Goal: Task Accomplishment & Management: Use online tool/utility

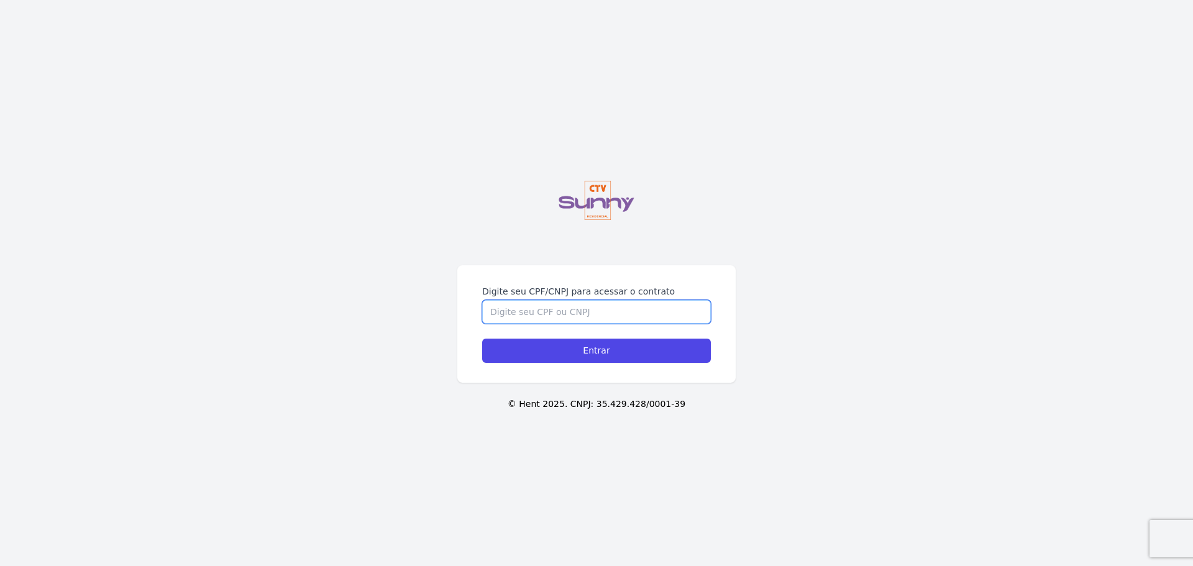
click at [517, 315] on input "Digite seu CPF/CNPJ para acessar o contrato" at bounding box center [596, 312] width 229 height 24
click at [523, 319] on input "Digite seu CPF/CNPJ para acessar o contrato" at bounding box center [596, 312] width 229 height 24
type input "14986915797"
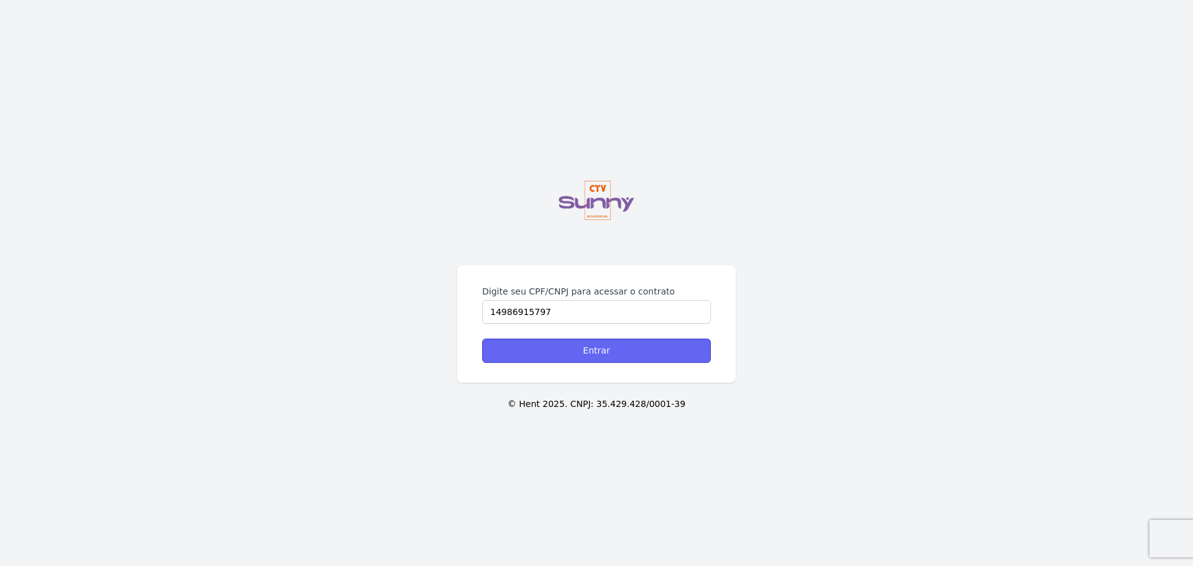
click at [537, 355] on input "Entrar" at bounding box center [596, 351] width 229 height 24
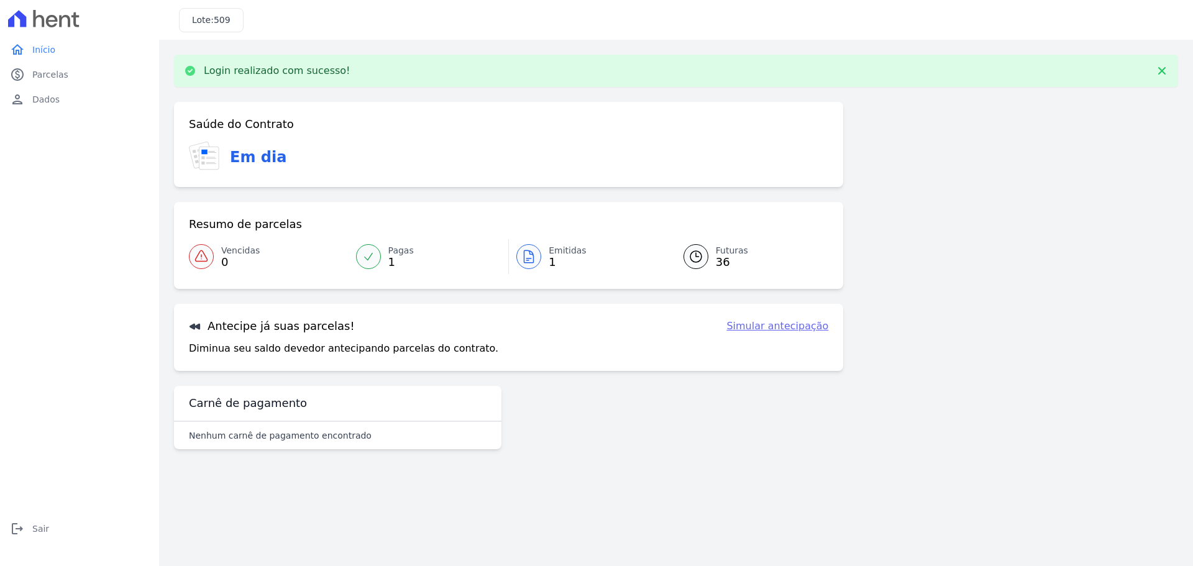
click at [545, 257] on link "Emitidas 1" at bounding box center [589, 256] width 160 height 35
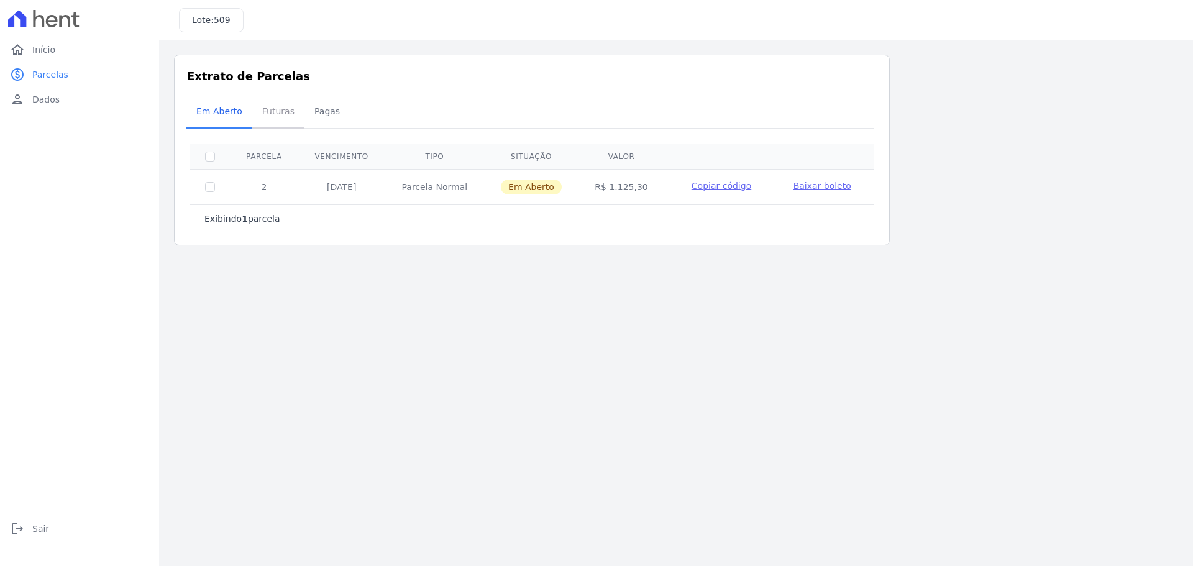
click at [286, 113] on span "Futuras" at bounding box center [278, 111] width 47 height 25
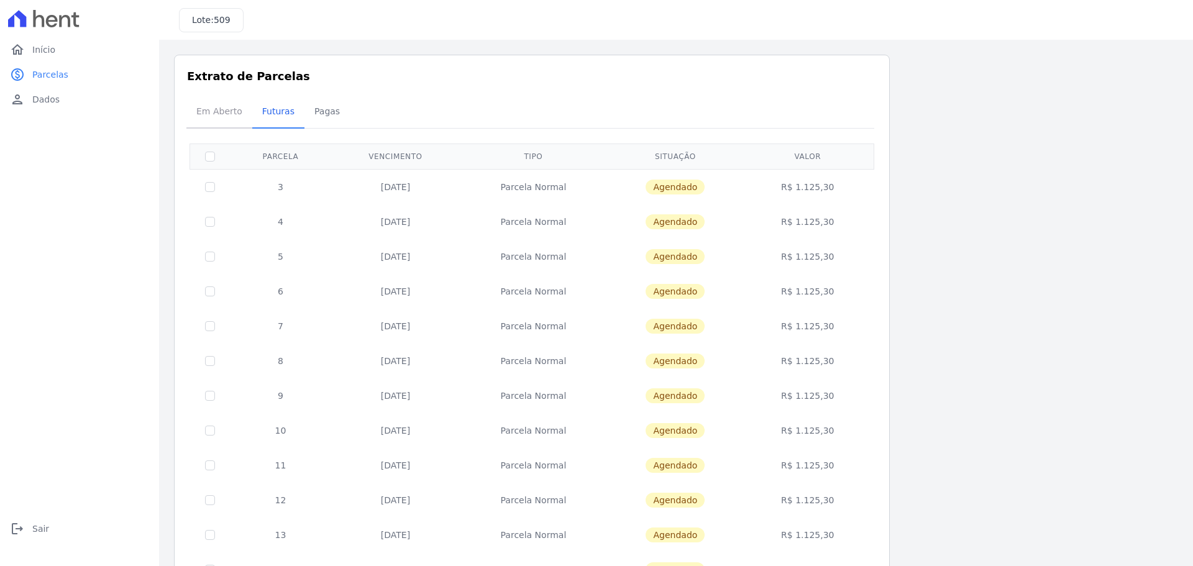
click at [234, 122] on span "Em Aberto" at bounding box center [219, 111] width 61 height 25
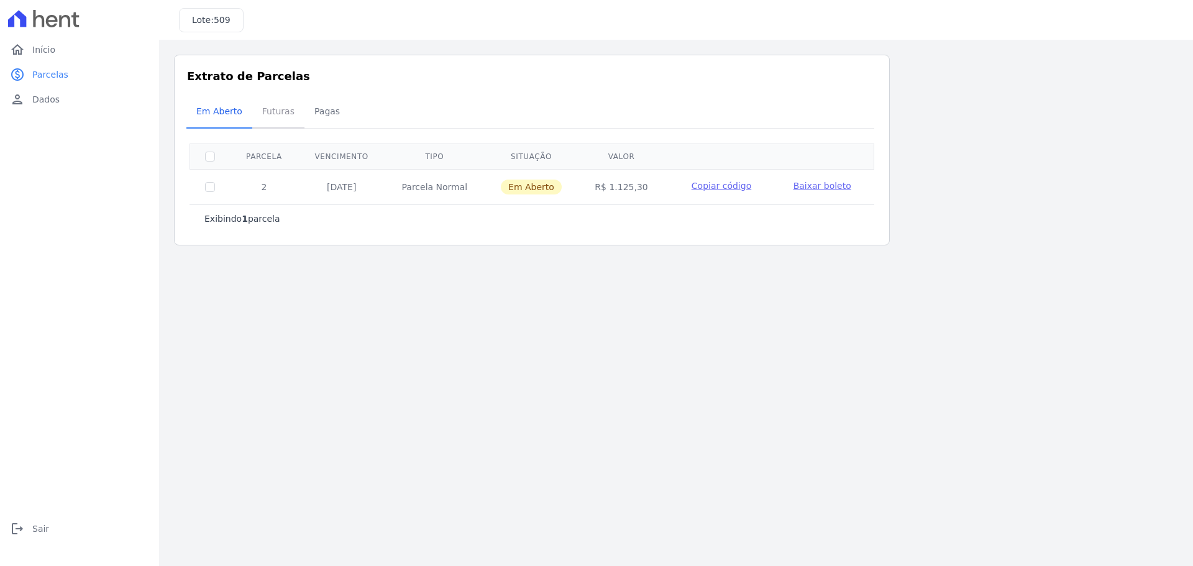
click at [270, 120] on span "Futuras" at bounding box center [278, 111] width 47 height 25
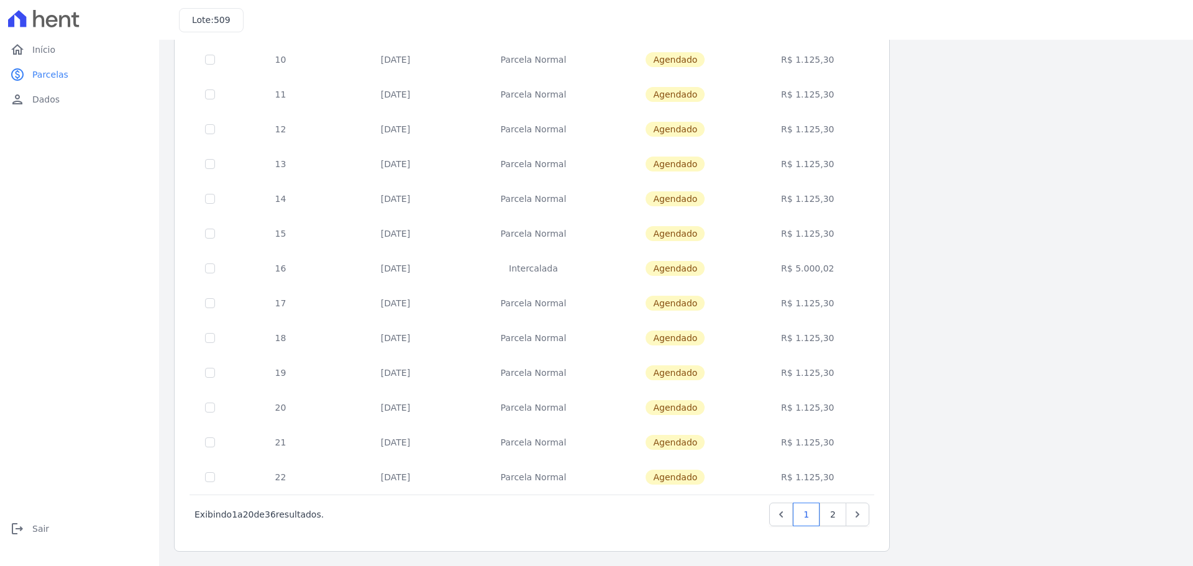
scroll to position [371, 0]
click at [837, 516] on link "2" at bounding box center [832, 514] width 27 height 24
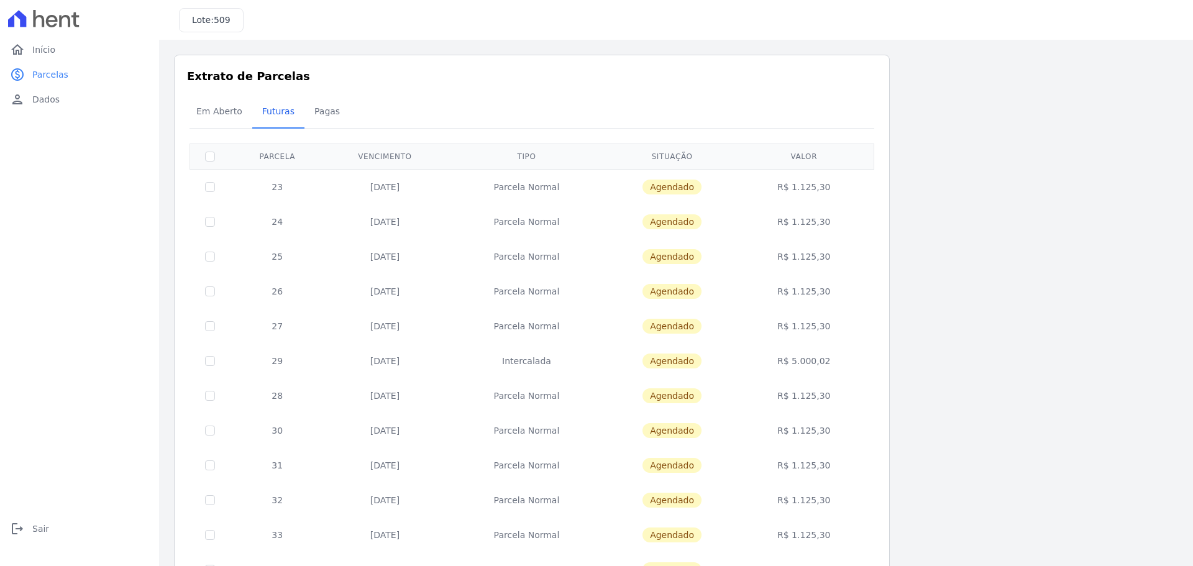
scroll to position [232, 0]
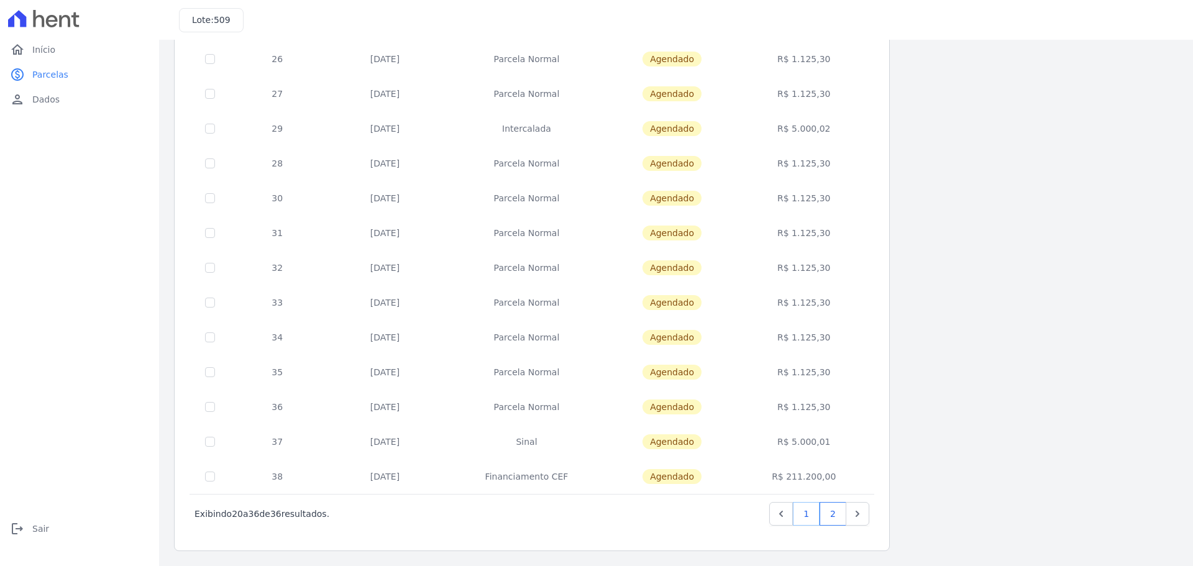
click at [805, 510] on link "1" at bounding box center [806, 514] width 27 height 24
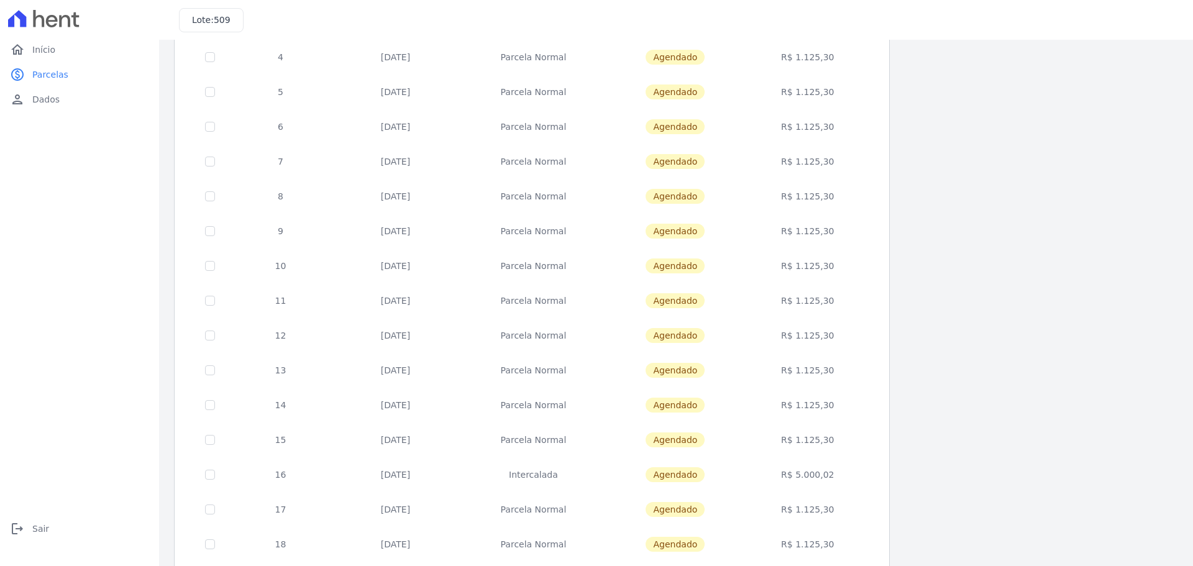
scroll to position [186, 0]
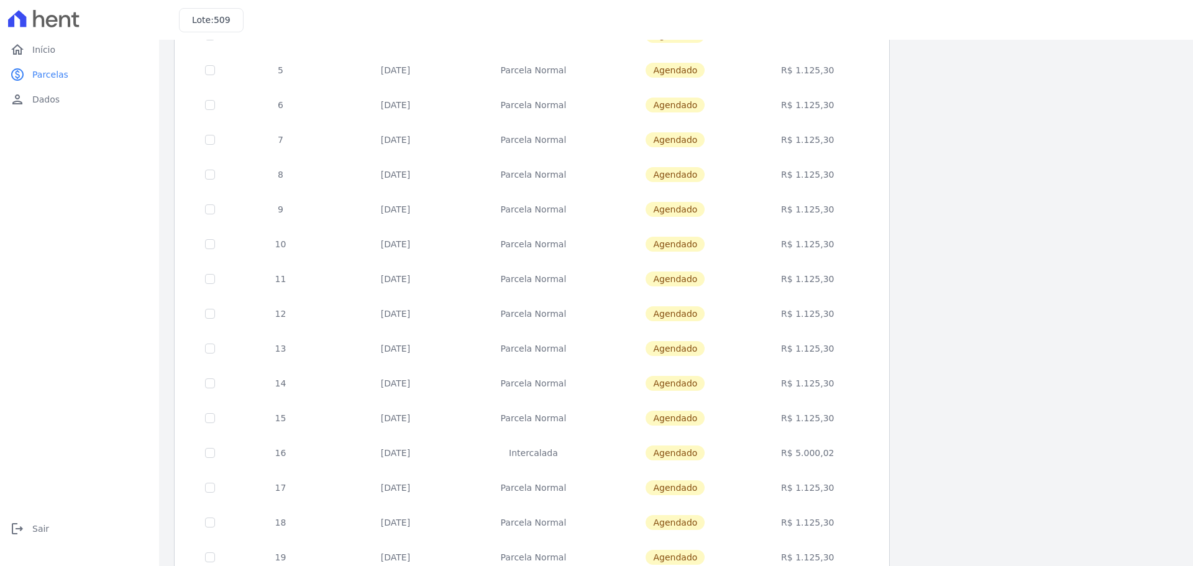
drag, startPoint x: 838, startPoint y: 451, endPoint x: 264, endPoint y: 416, distance: 575.0
click at [264, 416] on tbody "3 [DATE] [GEOGRAPHIC_DATA] [GEOGRAPHIC_DATA] R$ 1.125,30 4 [DATE] [GEOGRAPHIC_D…" at bounding box center [532, 331] width 684 height 696
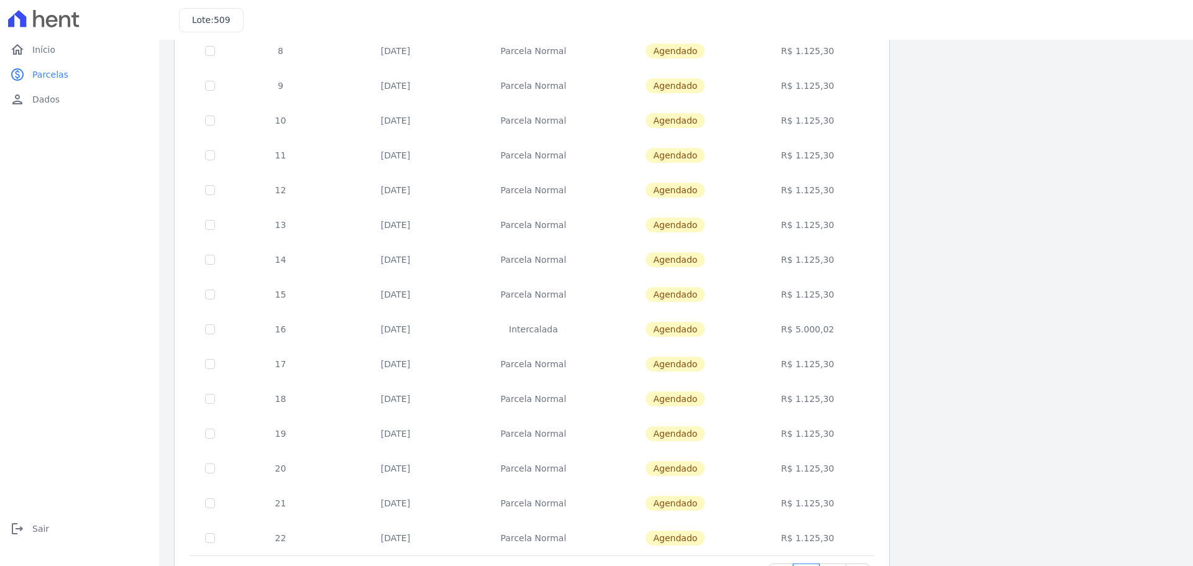
scroll to position [311, 0]
click at [787, 340] on td "R$ 5.000,02" at bounding box center [808, 328] width 128 height 35
drag, startPoint x: 844, startPoint y: 331, endPoint x: 775, endPoint y: 329, distance: 69.6
click at [775, 329] on td "R$ 5.000,02" at bounding box center [808, 328] width 128 height 35
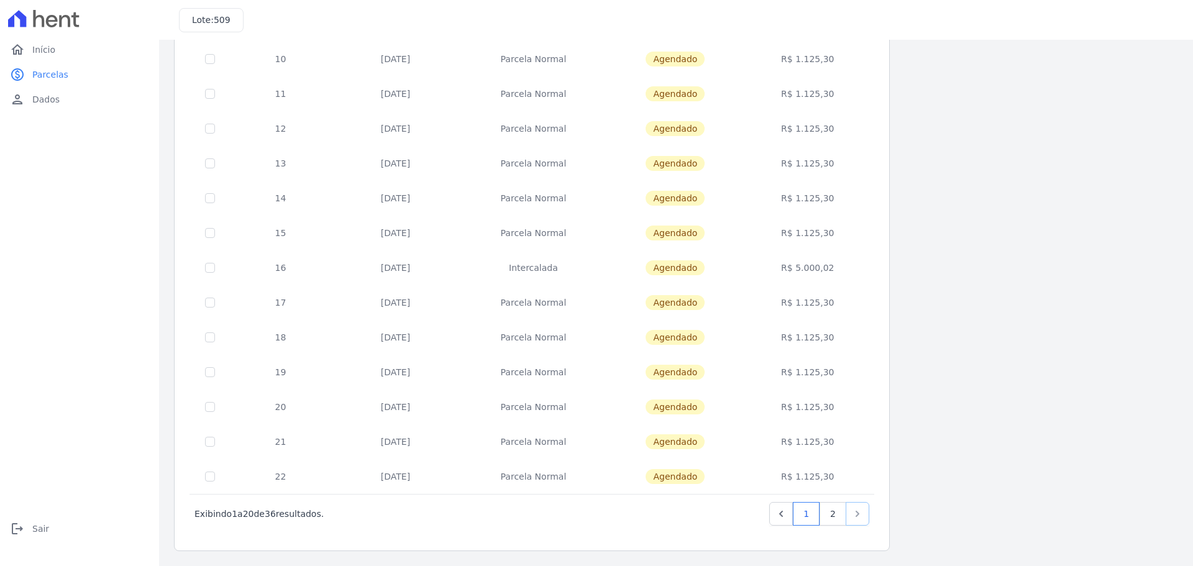
click at [857, 511] on icon "Next" at bounding box center [857, 513] width 12 height 12
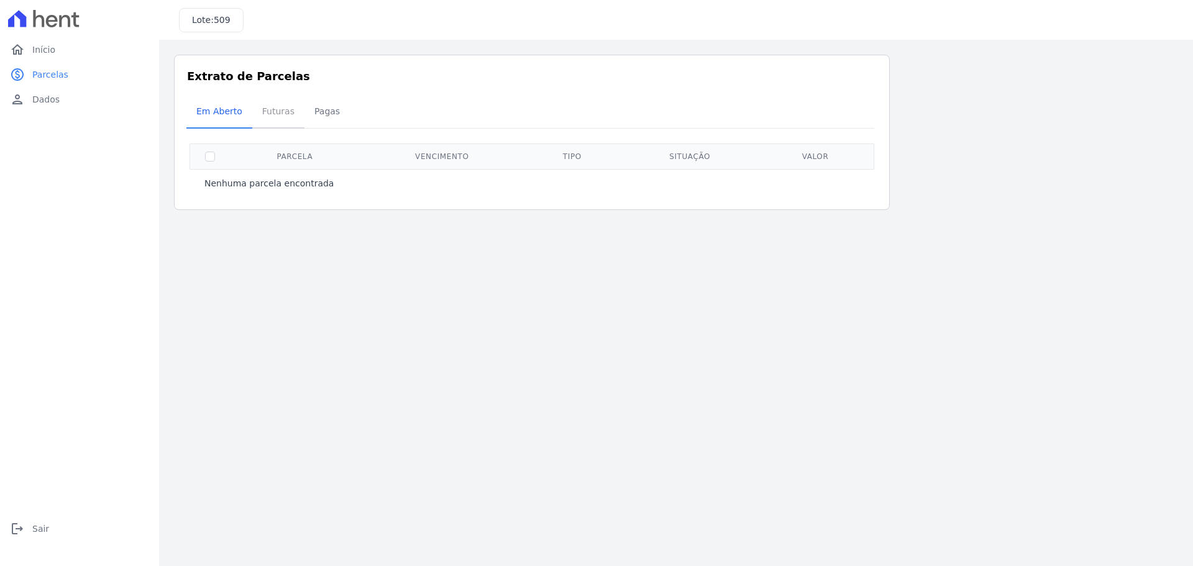
click at [269, 117] on span "Futuras" at bounding box center [278, 111] width 47 height 25
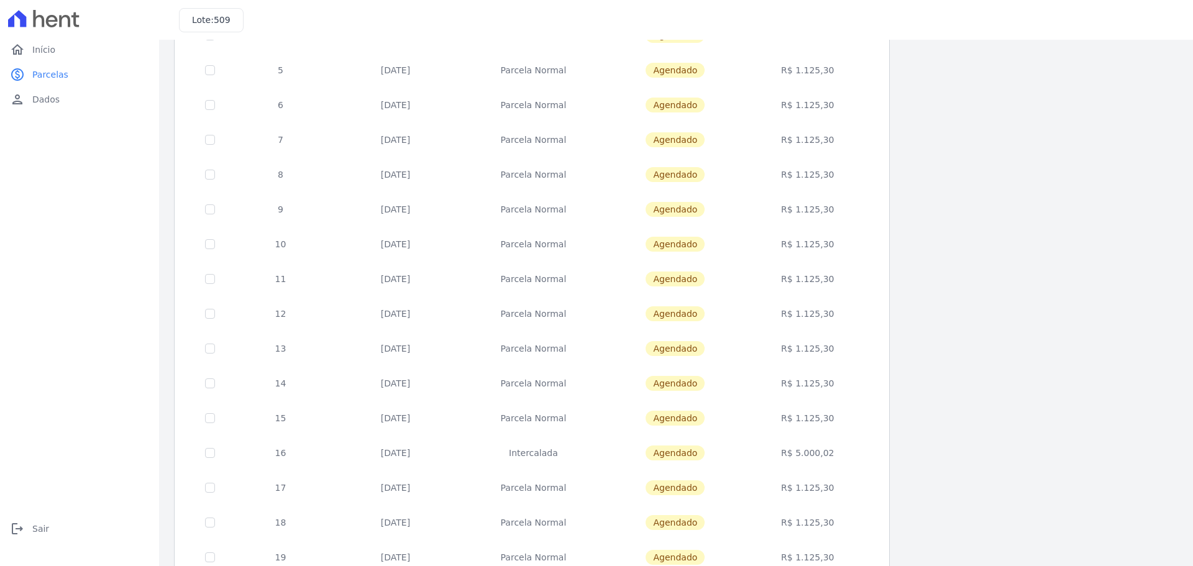
scroll to position [371, 0]
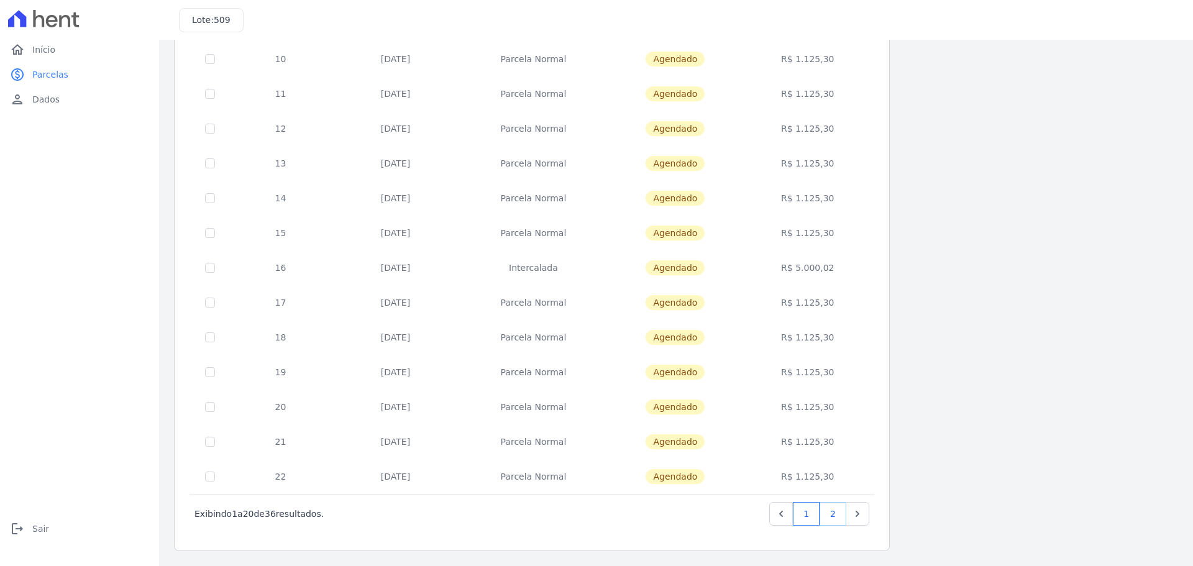
click at [830, 507] on link "2" at bounding box center [832, 514] width 27 height 24
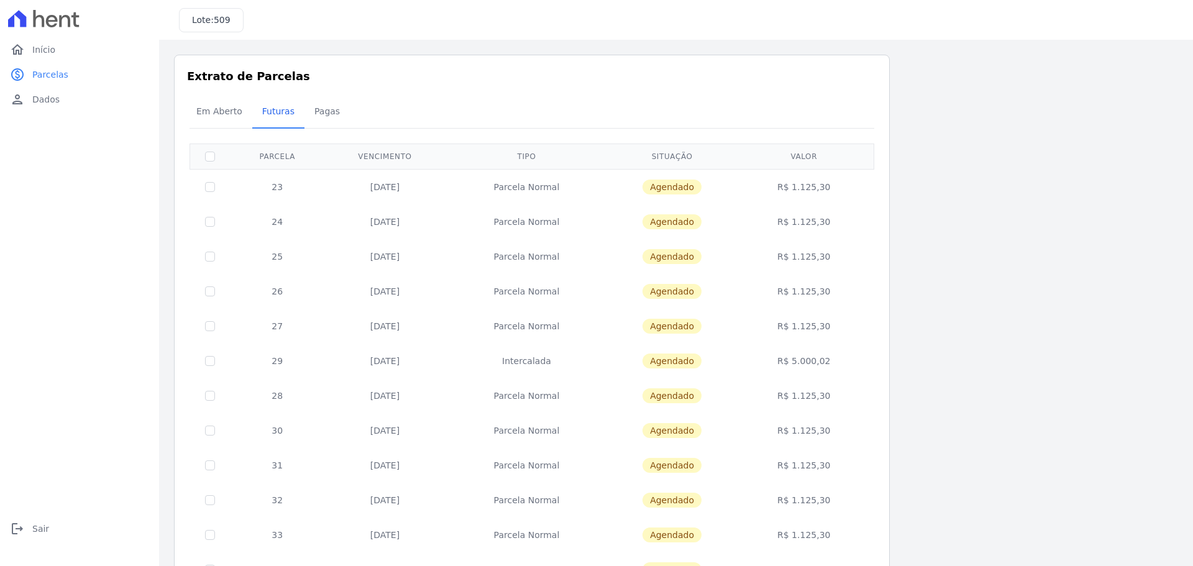
drag, startPoint x: 839, startPoint y: 365, endPoint x: 743, endPoint y: 361, distance: 95.7
click at [743, 361] on td "R$ 5.000,02" at bounding box center [803, 360] width 135 height 35
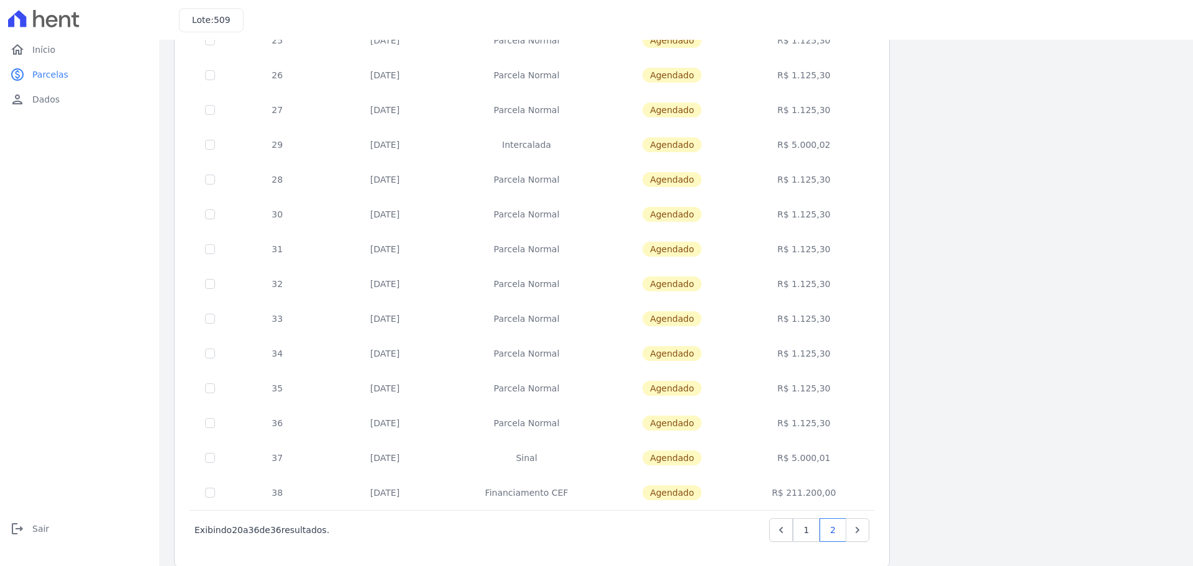
scroll to position [232, 0]
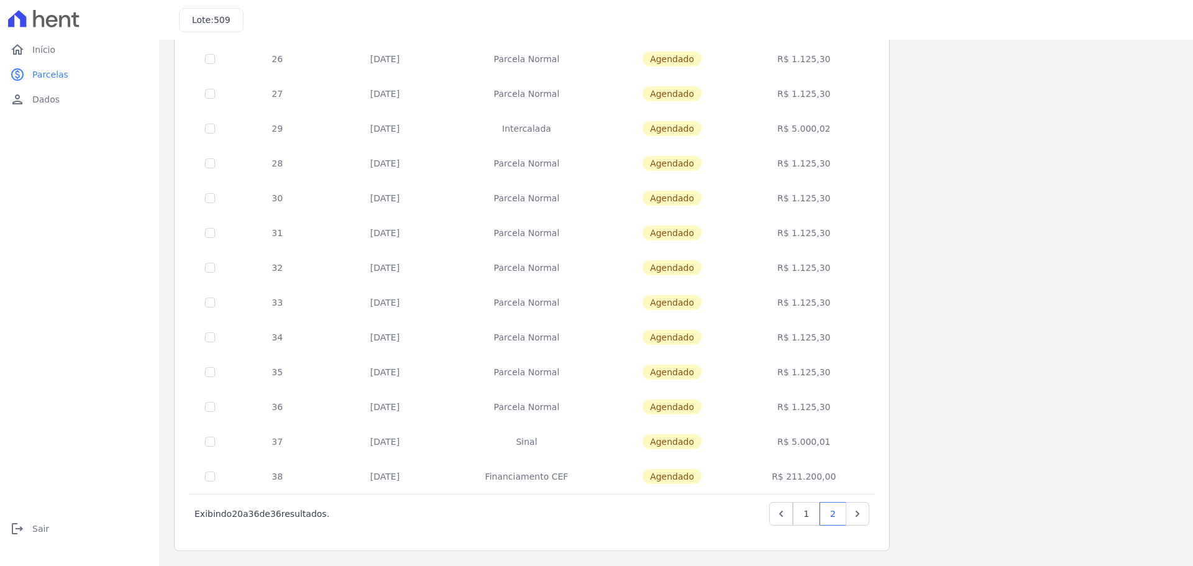
drag, startPoint x: 835, startPoint y: 440, endPoint x: 775, endPoint y: 438, distance: 60.3
click at [775, 438] on td "R$ 5.000,01" at bounding box center [803, 441] width 135 height 35
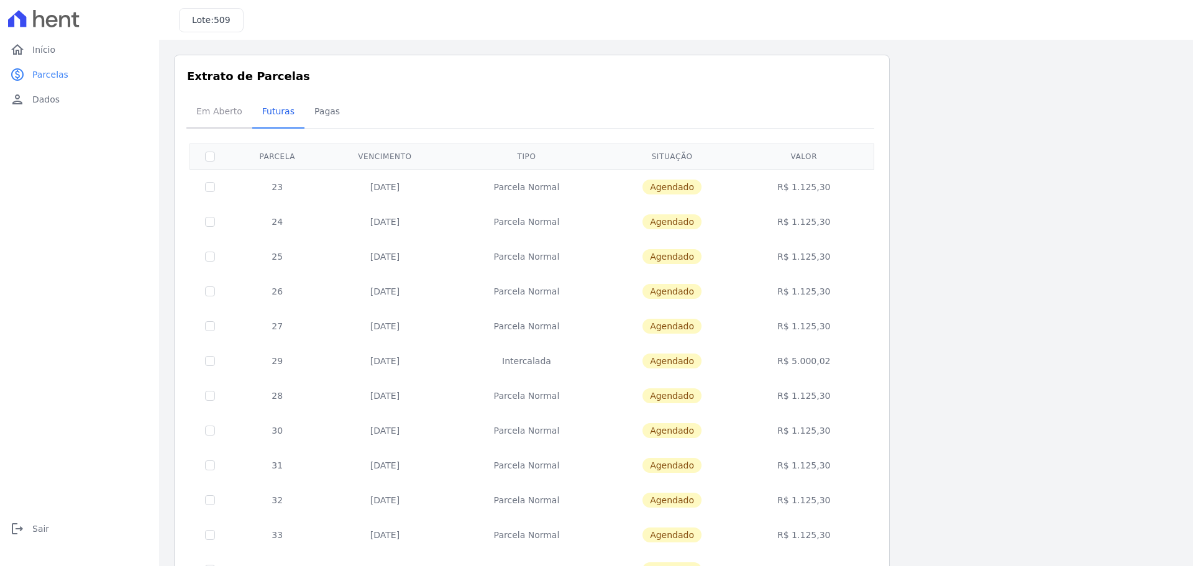
click at [218, 113] on span "Em Aberto" at bounding box center [219, 111] width 61 height 25
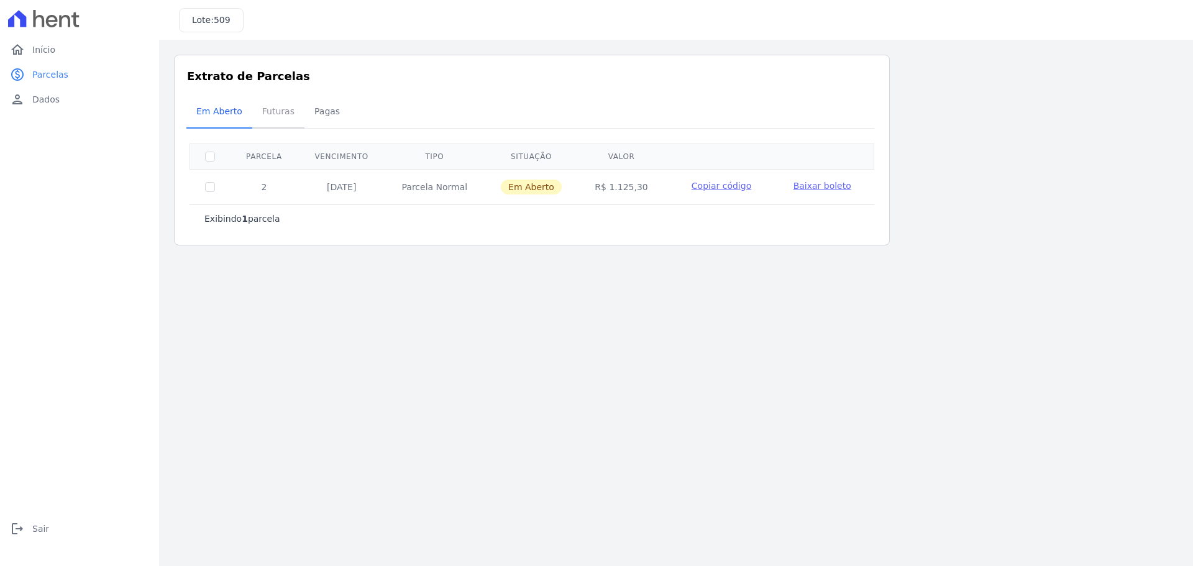
click at [270, 117] on span "Futuras" at bounding box center [278, 111] width 47 height 25
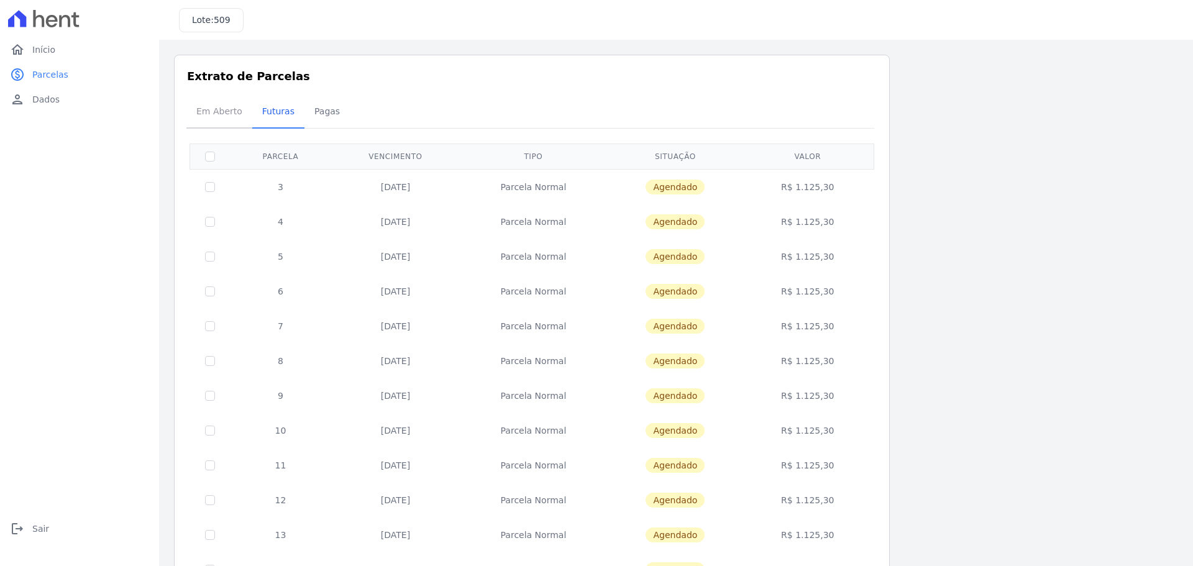
click at [212, 110] on span "Em Aberto" at bounding box center [219, 111] width 61 height 25
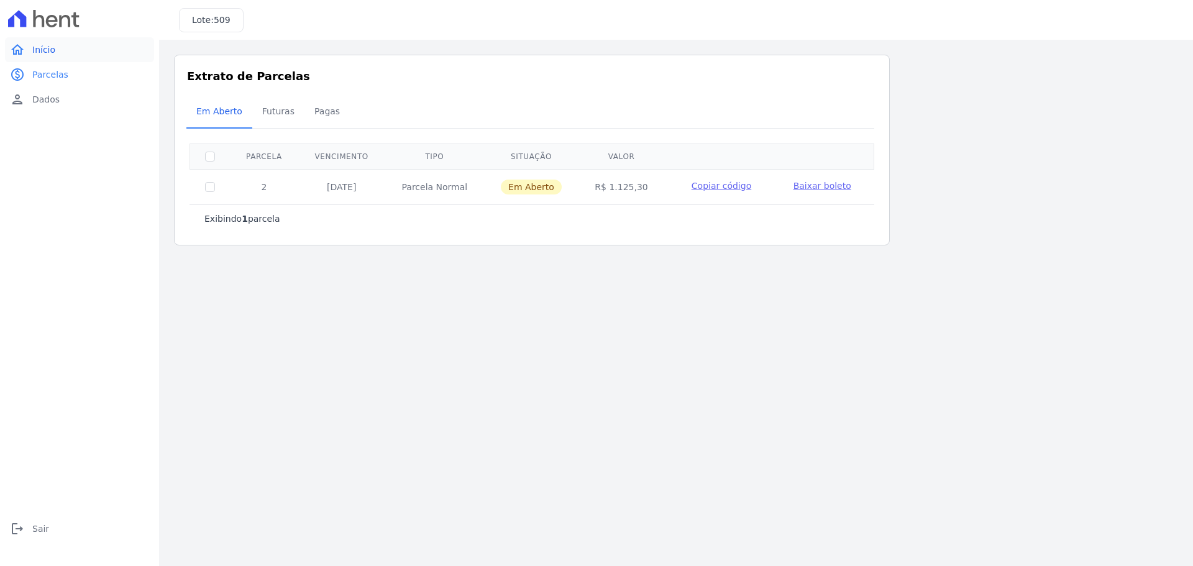
click at [39, 54] on span "Início" at bounding box center [43, 49] width 23 height 12
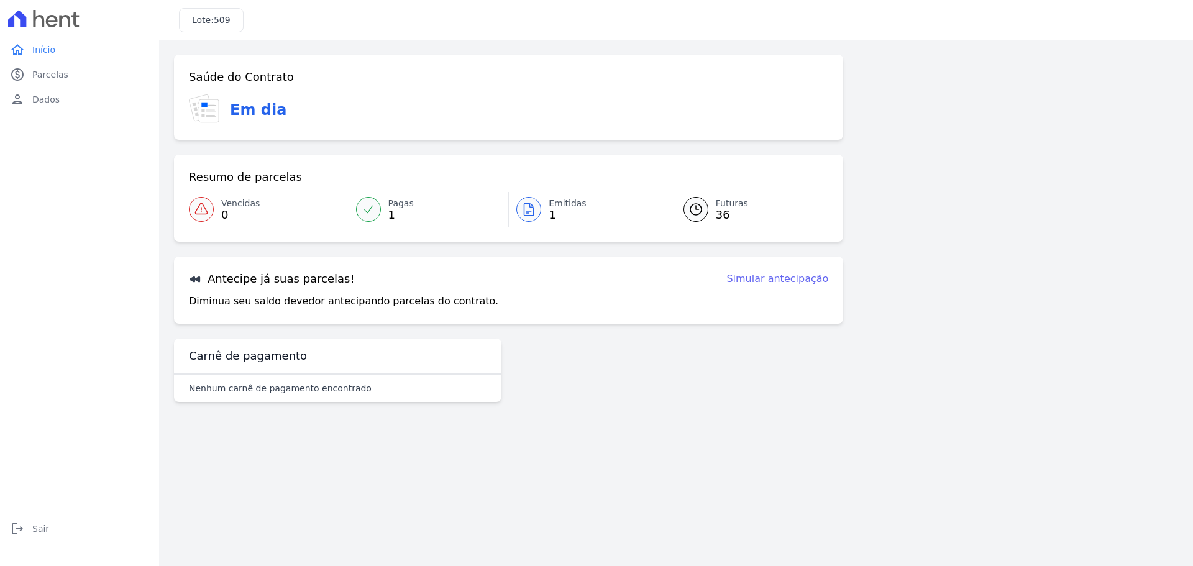
click at [752, 281] on link "Simular antecipação" at bounding box center [777, 278] width 102 height 15
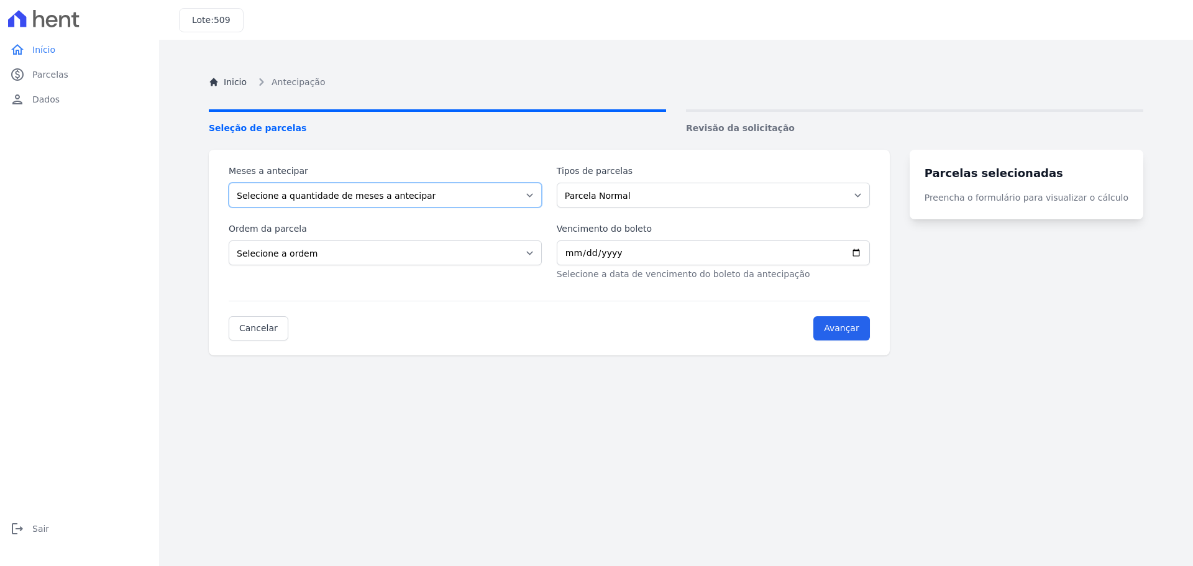
click at [414, 196] on select "Selecione a quantidade de meses a antecipar 1 2 3 4 5 6 7 8 9 10 11 12 13 14 15…" at bounding box center [385, 195] width 313 height 25
select select "1"
click at [229, 183] on select "Selecione a quantidade de meses a antecipar 1 2 3 4 5 6 7 8 9 10 11 12 13 14 15…" at bounding box center [385, 195] width 313 height 25
click at [617, 202] on select "Parcela Normal Intercalada Sinal Financiamento CEF" at bounding box center [713, 195] width 313 height 25
click at [435, 228] on label "Ordem da parcela" at bounding box center [385, 228] width 313 height 13
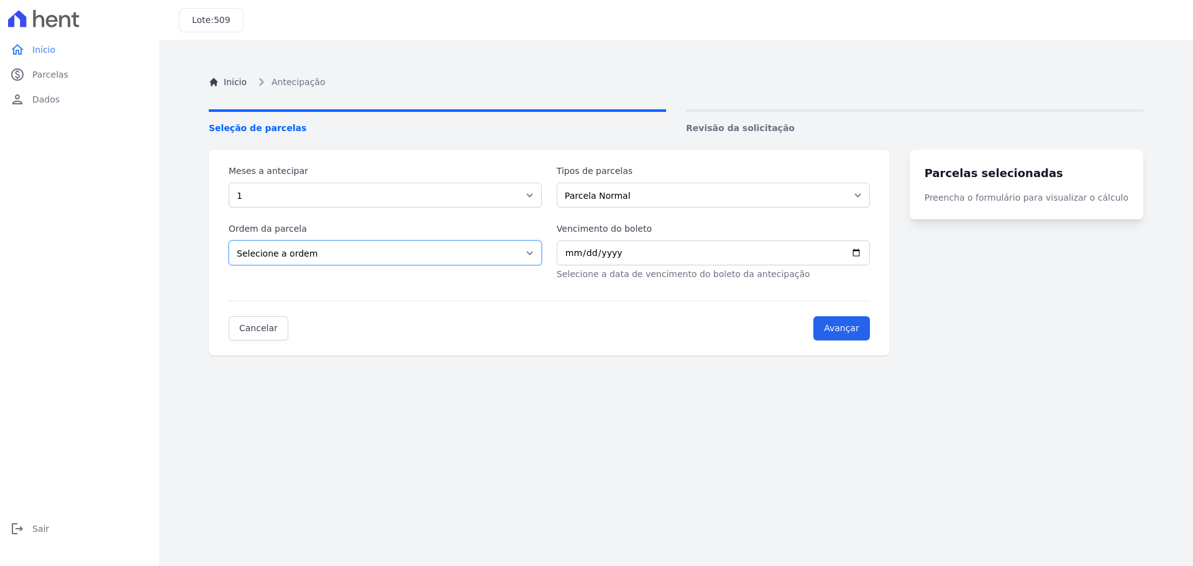
click at [435, 240] on select "Selecione a ordem Últimas parcelas Primeiras parcelas" at bounding box center [385, 252] width 313 height 25
click at [400, 249] on select "Selecione a ordem Últimas parcelas Primeiras parcelas" at bounding box center [385, 252] width 313 height 25
select select "beginning"
click at [229, 240] on select "Selecione a ordem Últimas parcelas Primeiras parcelas" at bounding box center [385, 252] width 313 height 25
click at [870, 253] on input "Vencimento do boleto" at bounding box center [713, 252] width 313 height 25
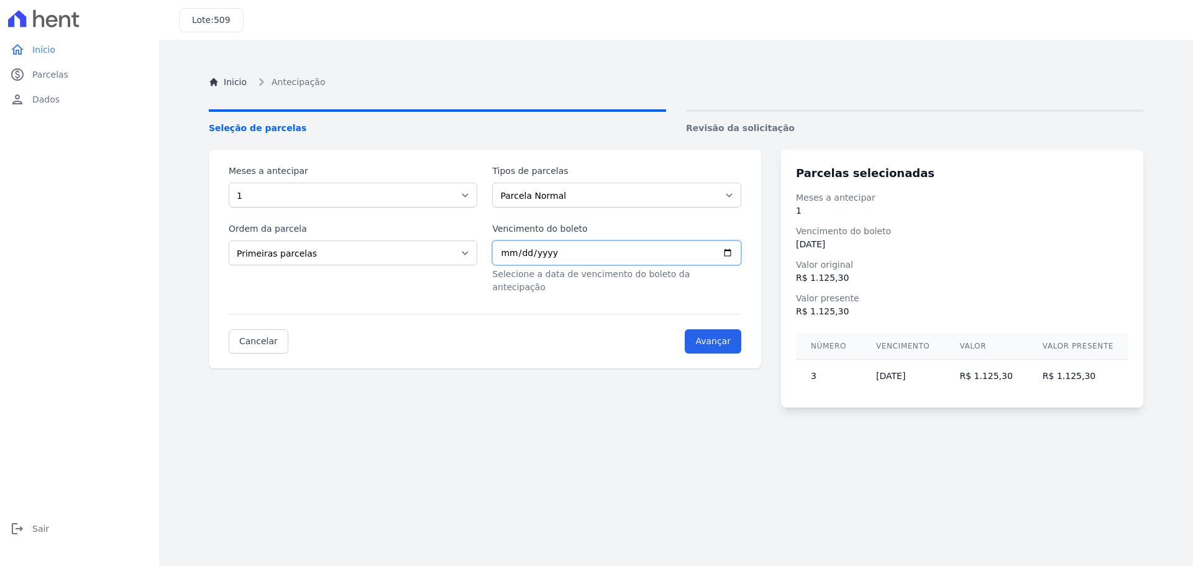
click at [738, 256] on input "[DATE]" at bounding box center [616, 252] width 248 height 25
type input "[DATE]"
click at [710, 330] on input "Avançar" at bounding box center [713, 341] width 57 height 24
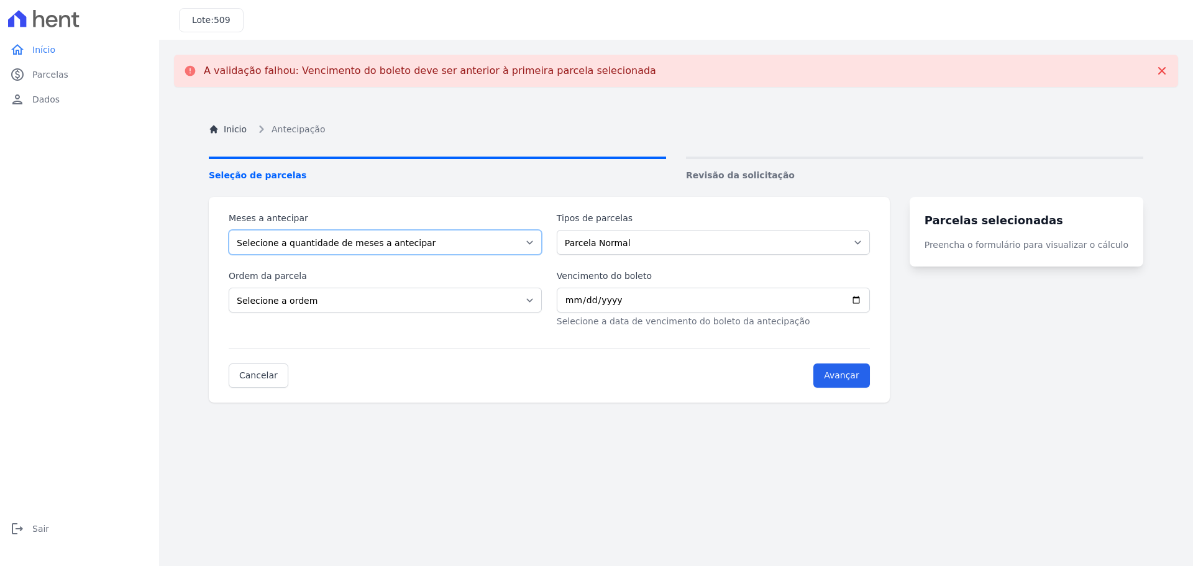
click at [483, 247] on select "Selecione a quantidade de meses a antecipar 1 2 3 4 5 6 7 8 9 10 11 12 13 14 15…" at bounding box center [385, 242] width 313 height 25
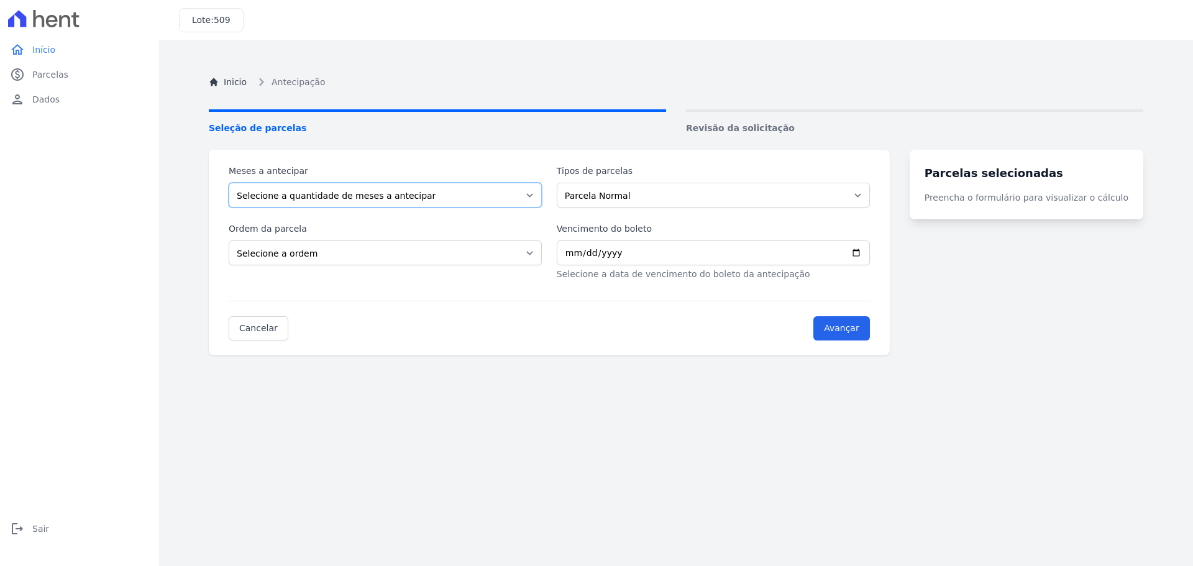
select select "1"
click at [229, 183] on select "Selecione a quantidade de meses a antecipar 1 2 3 4 5 6 7 8 9 10 11 12 13 14 15…" at bounding box center [385, 195] width 313 height 25
click at [623, 197] on select "Parcela Normal Intercalada Sinal Financiamento CEF" at bounding box center [713, 195] width 313 height 25
click at [606, 191] on select "Parcela Normal Intercalada Sinal Financiamento CEF" at bounding box center [713, 195] width 313 height 25
click at [445, 256] on select "Selecione a ordem Últimas parcelas Primeiras parcelas" at bounding box center [385, 252] width 313 height 25
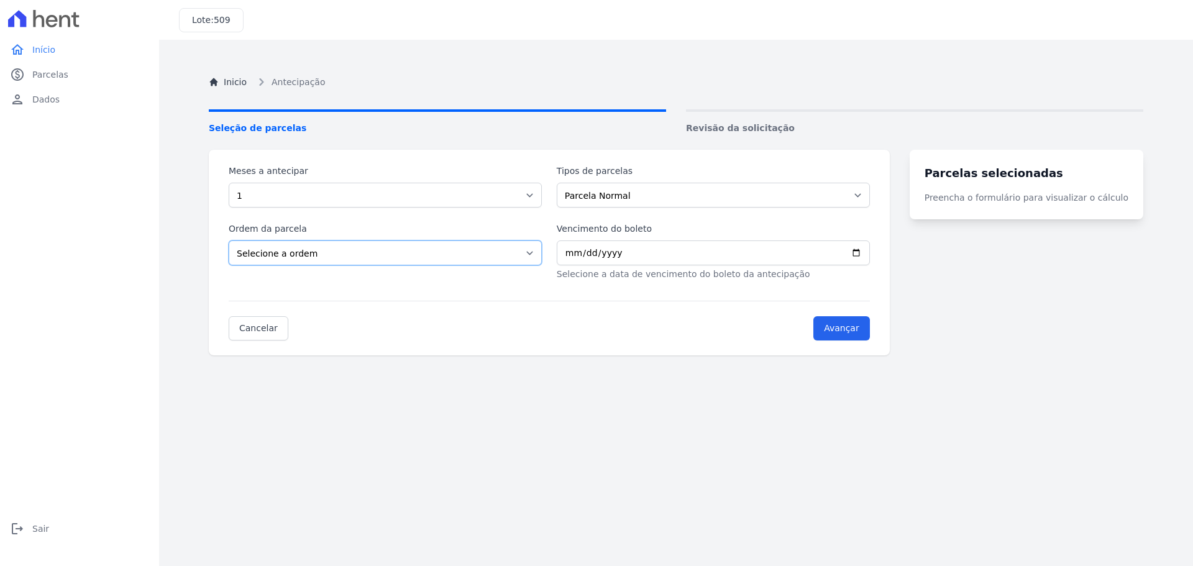
select select "beginning"
click at [229, 240] on select "Selecione a ordem Últimas parcelas Primeiras parcelas" at bounding box center [385, 252] width 313 height 25
click at [870, 252] on input "Vencimento do boleto" at bounding box center [713, 252] width 313 height 25
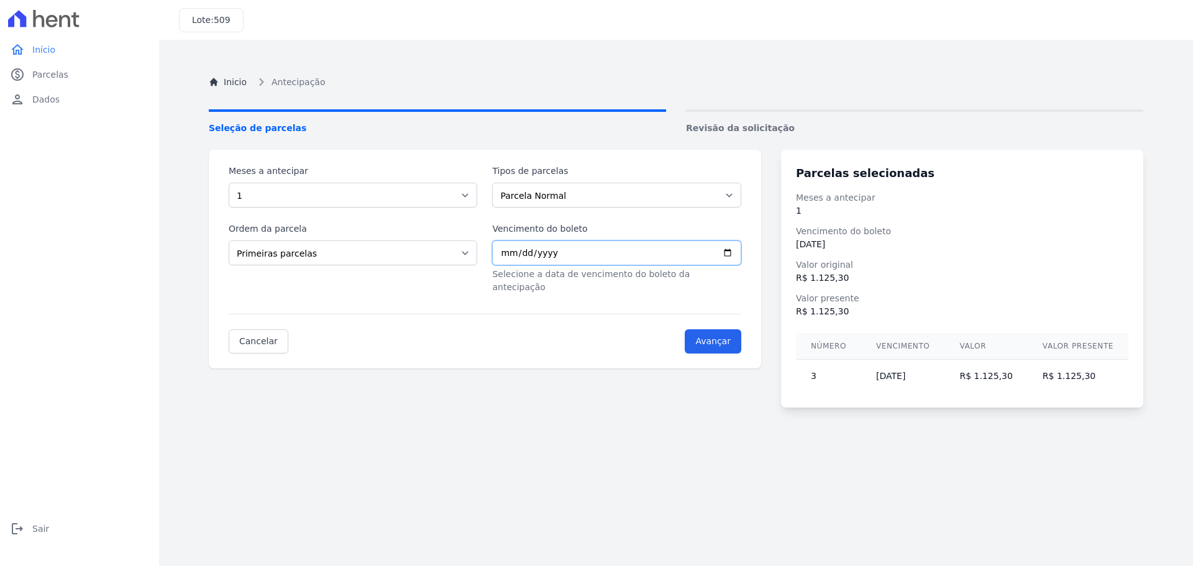
click at [739, 253] on input "[DATE]" at bounding box center [616, 252] width 248 height 25
type input "[DATE]"
click at [739, 329] on input "Avançar" at bounding box center [713, 341] width 57 height 24
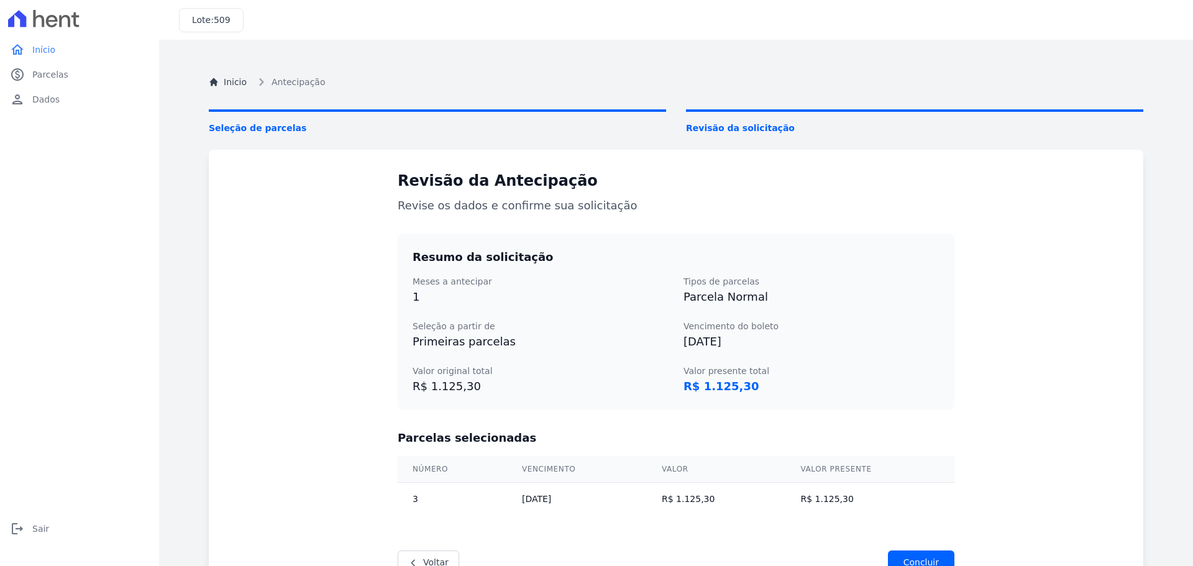
scroll to position [70, 0]
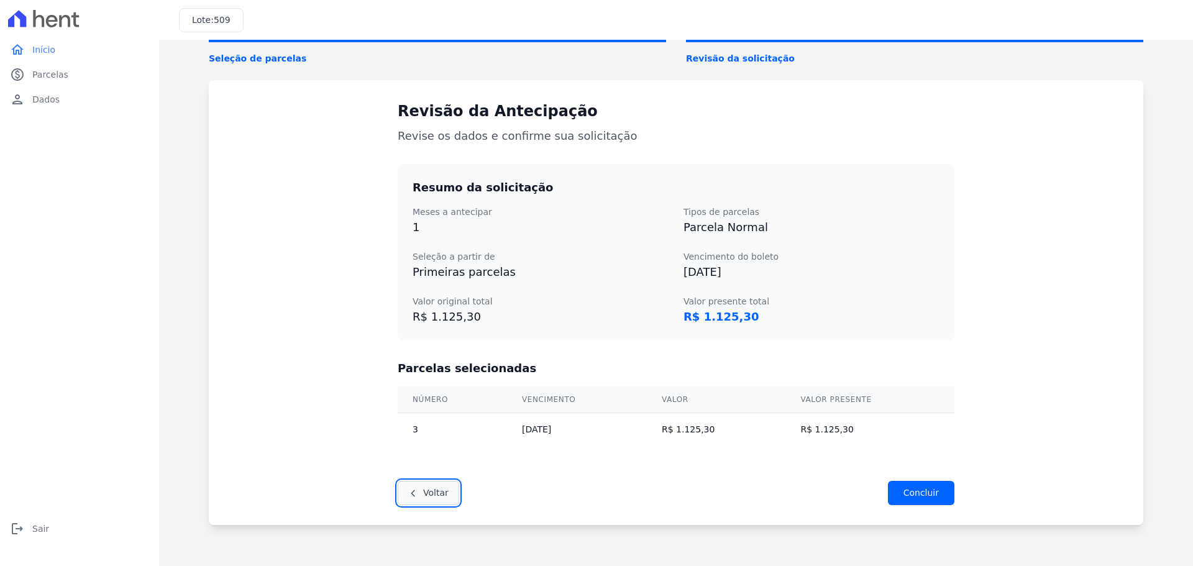
click at [425, 493] on link "Voltar" at bounding box center [428, 493] width 61 height 24
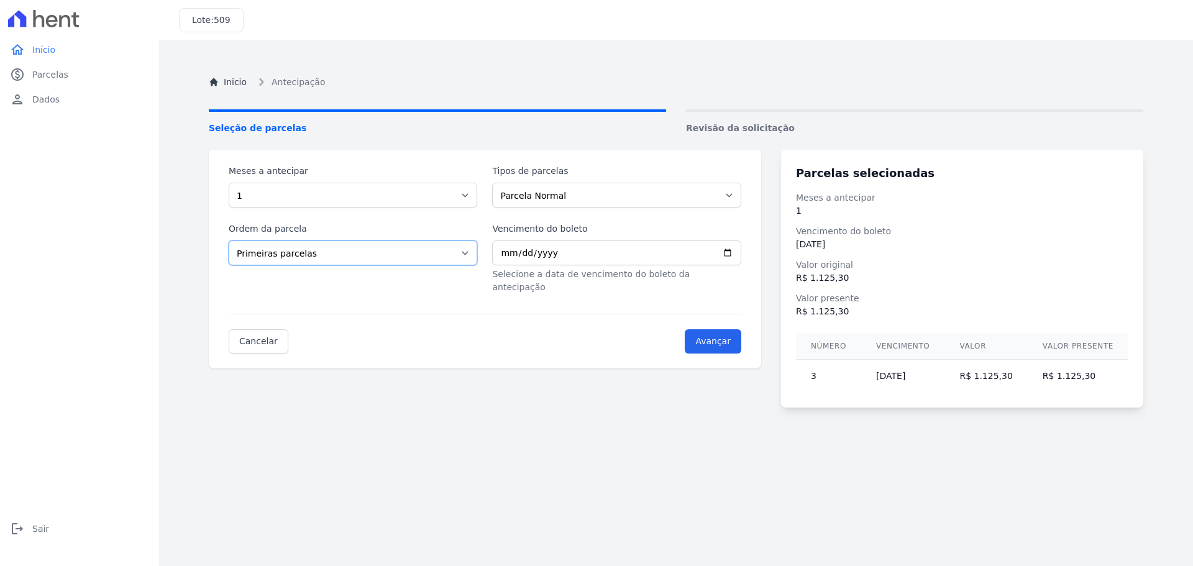
drag, startPoint x: 444, startPoint y: 254, endPoint x: 432, endPoint y: 262, distance: 14.3
click at [444, 254] on select "Últimas parcelas Primeiras parcelas" at bounding box center [353, 252] width 248 height 25
select select "ending"
click at [229, 240] on select "Últimas parcelas Primeiras parcelas" at bounding box center [353, 252] width 248 height 25
click at [850, 299] on dt "Valor presente" at bounding box center [962, 298] width 332 height 13
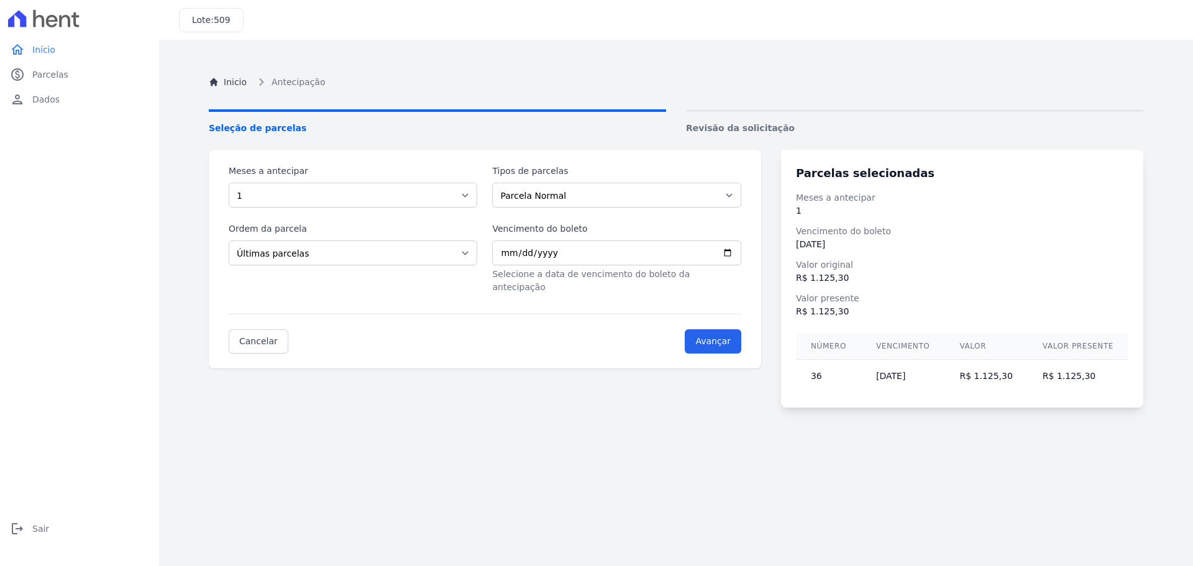
click at [245, 89] on ol "Inicio Antecipação" at bounding box center [267, 82] width 117 height 15
click at [229, 82] on link "Inicio" at bounding box center [228, 82] width 38 height 13
